Goal: Task Accomplishment & Management: Manage account settings

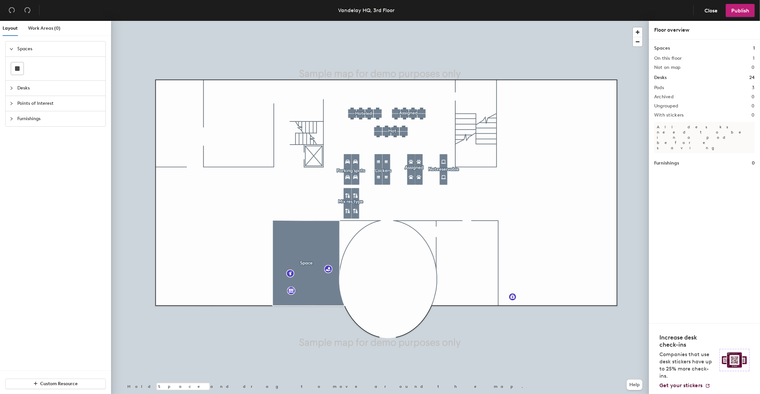
click at [54, 98] on span "Points of Interest" at bounding box center [59, 103] width 84 height 15
click at [56, 67] on span "Desks" at bounding box center [59, 64] width 84 height 15
click at [50, 51] on span "Spaces" at bounding box center [59, 48] width 84 height 15
click at [709, 10] on span "Close" at bounding box center [710, 11] width 13 height 6
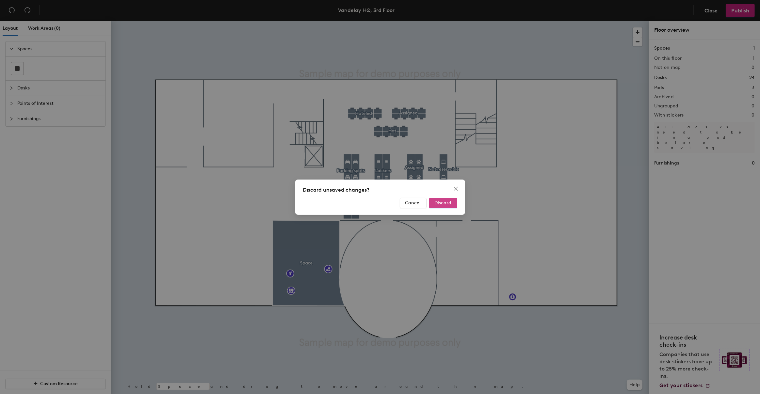
click at [448, 207] on button "Discard" at bounding box center [443, 203] width 28 height 10
click at [450, 203] on span "Discard" at bounding box center [443, 203] width 17 height 6
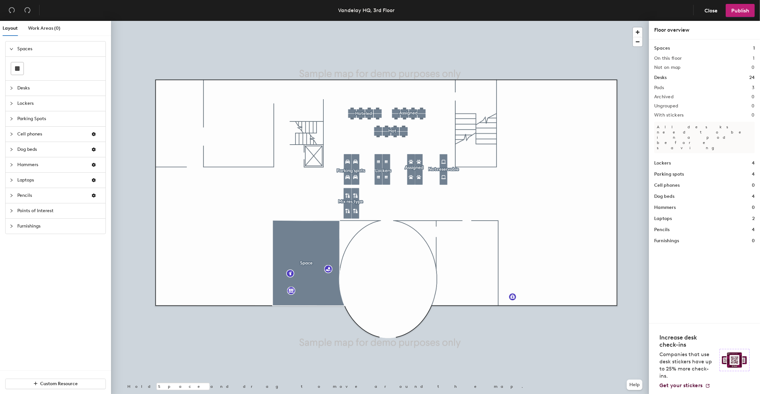
click at [44, 118] on span "Parking Spots" at bounding box center [59, 118] width 84 height 15
click at [29, 115] on icon at bounding box center [32, 114] width 8 height 5
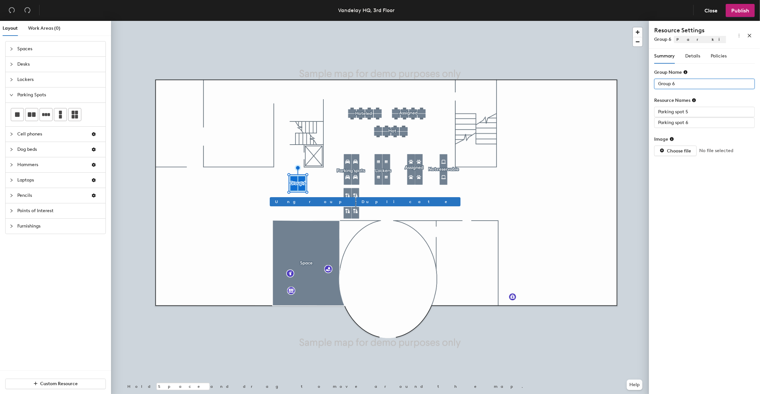
click at [686, 84] on input "Group 6" at bounding box center [704, 84] width 101 height 10
type input "Working hours"
click at [716, 57] on span "Policies" at bounding box center [718, 56] width 16 height 6
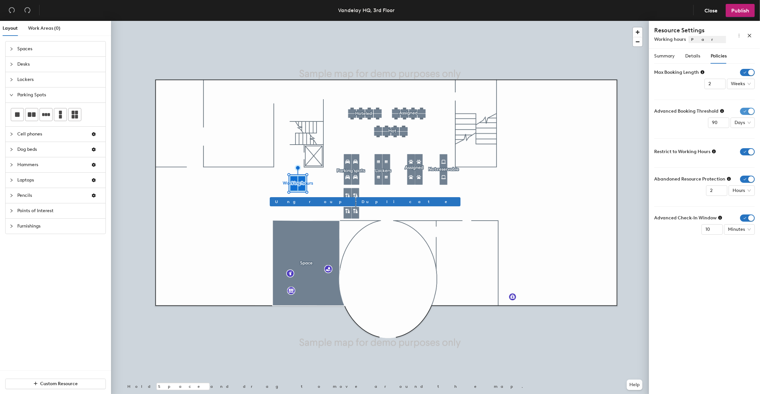
click at [753, 110] on span "button" at bounding box center [747, 111] width 15 height 7
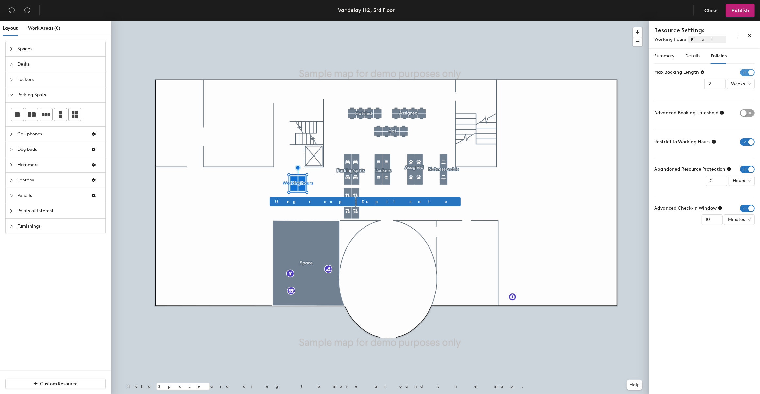
click at [751, 69] on span "button" at bounding box center [747, 72] width 15 height 7
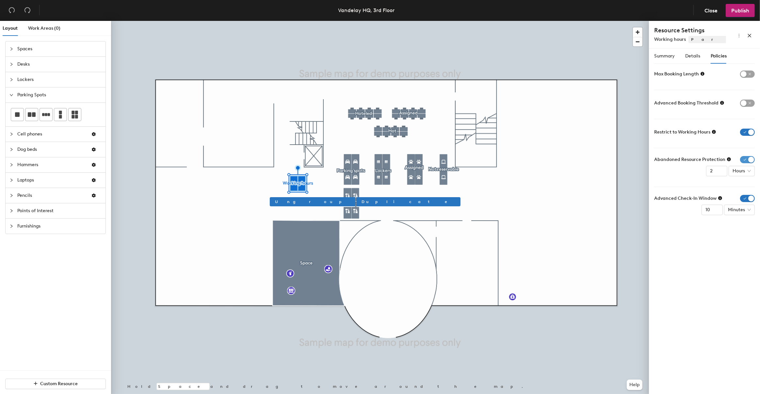
click at [750, 158] on span "button" at bounding box center [747, 159] width 15 height 7
click at [748, 188] on span "button" at bounding box center [747, 188] width 15 height 7
click at [746, 9] on span "Publish" at bounding box center [740, 11] width 18 height 6
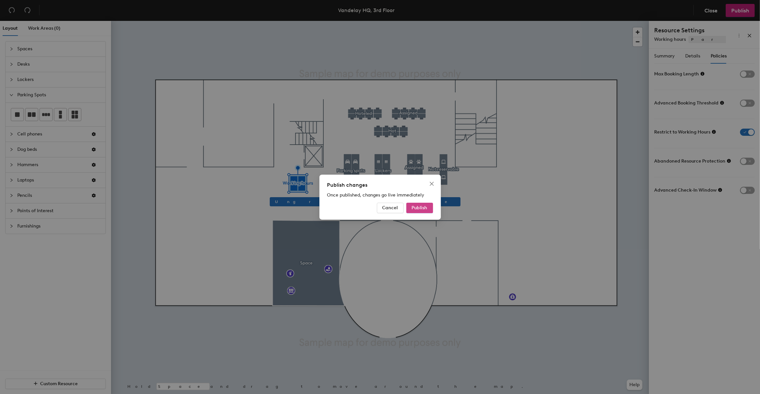
click at [420, 207] on span "Publish" at bounding box center [420, 208] width 16 height 6
